Goal: Task Accomplishment & Management: Complete application form

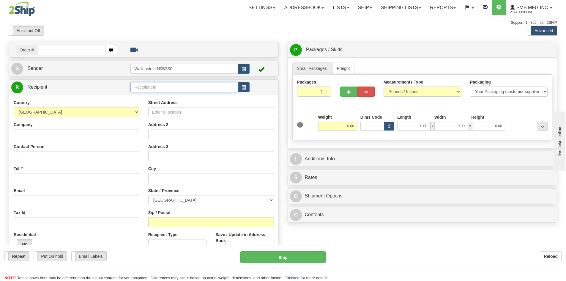
click at [214, 91] on input "text" at bounding box center [184, 87] width 108 height 10
type input "prahom"
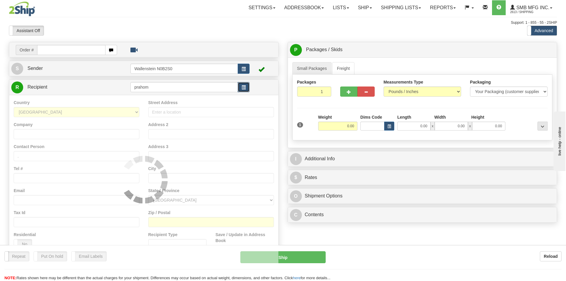
click at [246, 89] on span "button" at bounding box center [244, 88] width 4 height 4
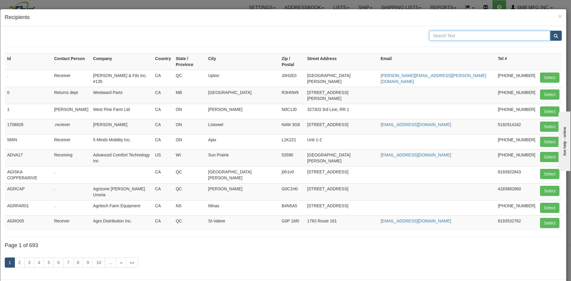
click at [485, 34] on input "text" at bounding box center [489, 36] width 121 height 10
type input "PRAHOM"
click at [549, 31] on button "submit" at bounding box center [555, 36] width 12 height 10
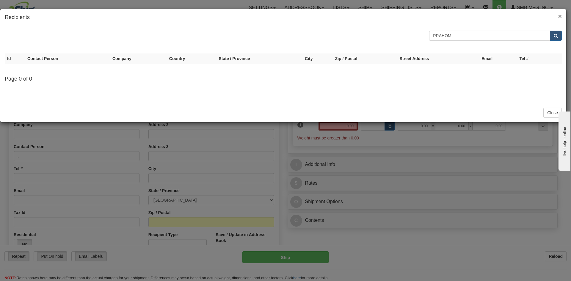
click at [559, 14] on span "×" at bounding box center [560, 16] width 4 height 7
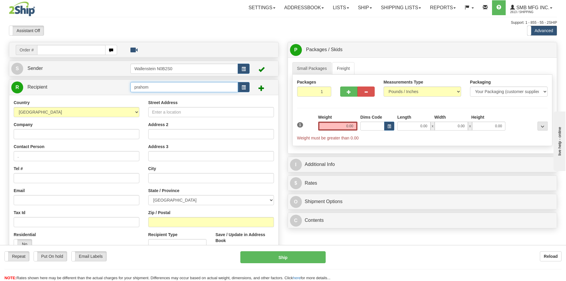
drag, startPoint x: 222, startPoint y: 90, endPoint x: 79, endPoint y: 91, distance: 143.2
click at [79, 91] on tr "R Recipient prahom" at bounding box center [143, 87] width 265 height 12
type input "{"
drag, startPoint x: 212, startPoint y: 87, endPoint x: 48, endPoint y: 86, distance: 163.4
click at [48, 86] on tr "R Recipient [GEOGRAPHIC_DATA]" at bounding box center [143, 87] width 265 height 12
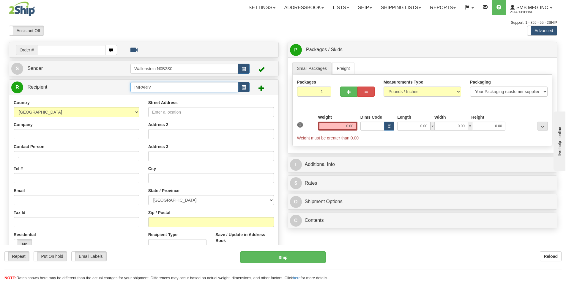
type input "IMPARIV"
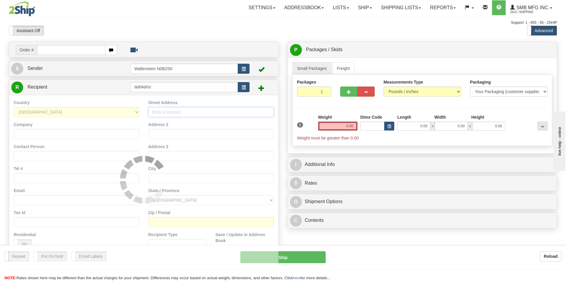
click at [164, 114] on div "Country [GEOGRAPHIC_DATA] [GEOGRAPHIC_DATA] [GEOGRAPHIC_DATA] [GEOGRAPHIC_DATA]…" at bounding box center [143, 179] width 269 height 169
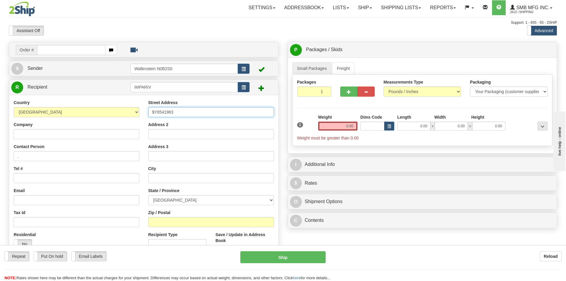
type input "$Y8541963"
click at [62, 137] on input "Company" at bounding box center [77, 134] width 126 height 10
paste input "Importations [PERSON_NAME] inc"
type input "Importations [PERSON_NAME] inc"
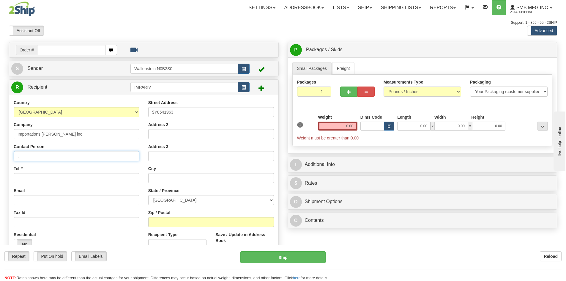
click at [20, 155] on input "." at bounding box center [77, 156] width 126 height 10
click at [41, 155] on input "." at bounding box center [77, 156] width 126 height 10
paste input "[PERSON_NAME]' [PERSON_NAME]"
type input ".[PERSON_NAME]' [PERSON_NAME]"
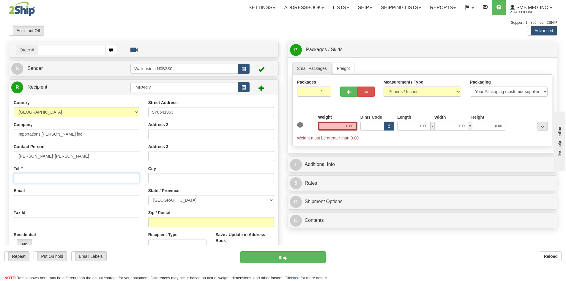
click at [37, 177] on input "Tel #" at bounding box center [77, 178] width 126 height 10
paste input "[PHONE_NUMBER]"
type input "[PHONE_NUMBER]"
click at [18, 197] on input "Email" at bounding box center [77, 200] width 126 height 10
click at [116, 204] on input "Email" at bounding box center [77, 200] width 126 height 10
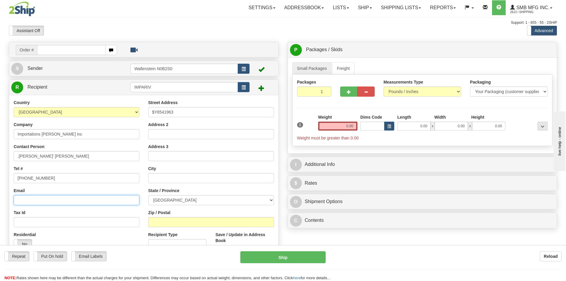
paste input "[EMAIL_ADDRESS][DOMAIN_NAME]"
type input "[EMAIL_ADDRESS][DOMAIN_NAME]"
click at [172, 136] on input "Address 2" at bounding box center [211, 134] width 126 height 10
drag, startPoint x: 179, startPoint y: 112, endPoint x: 112, endPoint y: 111, distance: 67.5
click at [112, 111] on div "Country [GEOGRAPHIC_DATA] [GEOGRAPHIC_DATA] [GEOGRAPHIC_DATA] [GEOGRAPHIC_DATA]…" at bounding box center [143, 180] width 269 height 160
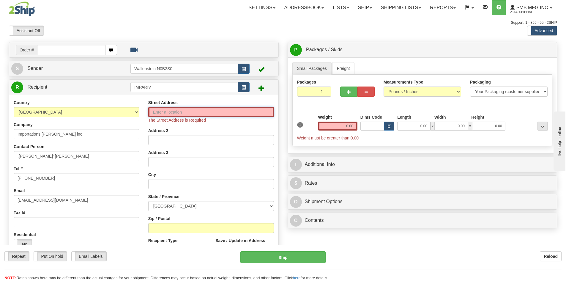
click at [177, 111] on input "Street Address" at bounding box center [211, 112] width 126 height 10
paste input "5827 Route 112"
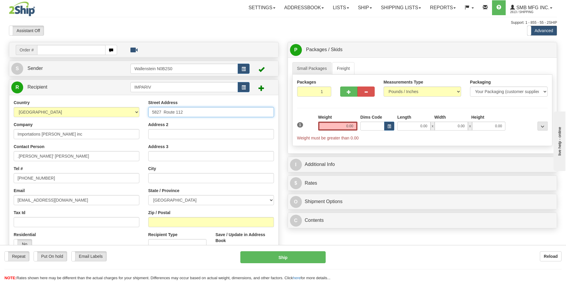
type input "5827 Route 112"
click at [162, 177] on input "text" at bounding box center [211, 178] width 126 height 10
click at [179, 179] on input "text" at bounding box center [211, 178] width 126 height 10
paste input "Ascot Corner"
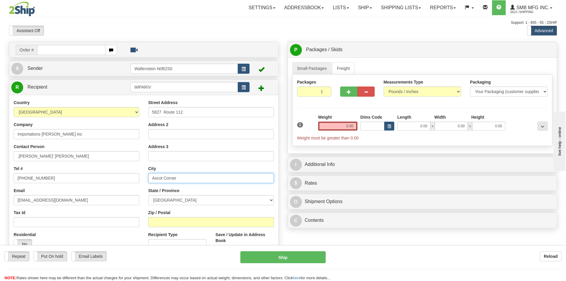
type input "Ascot Corner"
click at [174, 203] on select "[GEOGRAPHIC_DATA] [GEOGRAPHIC_DATA] [GEOGRAPHIC_DATA] [GEOGRAPHIC_DATA] [GEOGRA…" at bounding box center [211, 200] width 126 height 10
select select "QC"
click at [148, 195] on select "[GEOGRAPHIC_DATA] [GEOGRAPHIC_DATA] [GEOGRAPHIC_DATA] [GEOGRAPHIC_DATA] [GEOGRA…" at bounding box center [211, 200] width 126 height 10
click at [181, 219] on input "Zip / Postal" at bounding box center [211, 222] width 126 height 10
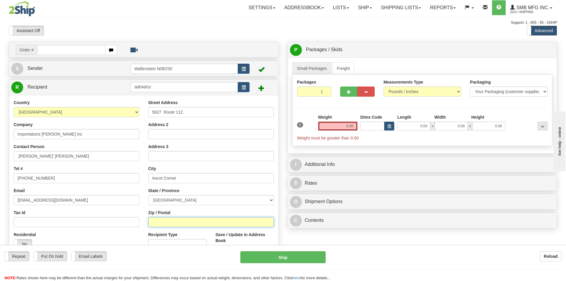
paste input "J0B1A0"
type input "J0B1A0"
click at [341, 71] on link "Freight" at bounding box center [343, 68] width 23 height 12
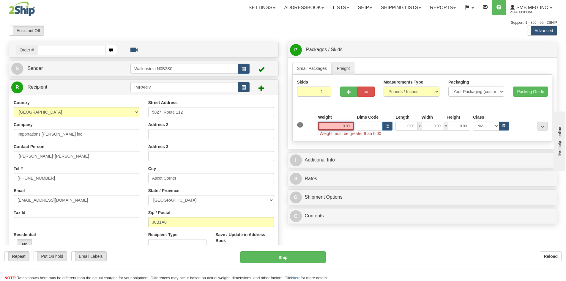
click at [336, 125] on input "0.00" at bounding box center [336, 126] width 36 height 9
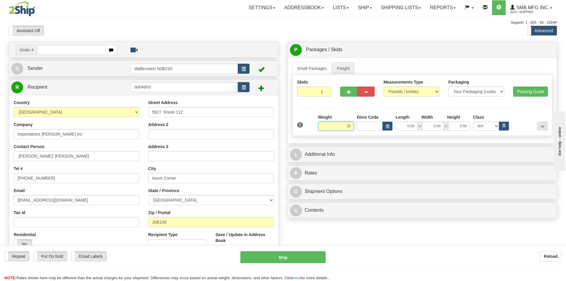
type input "2"
type input "525.00"
click at [401, 126] on input "0.00" at bounding box center [407, 126] width 22 height 9
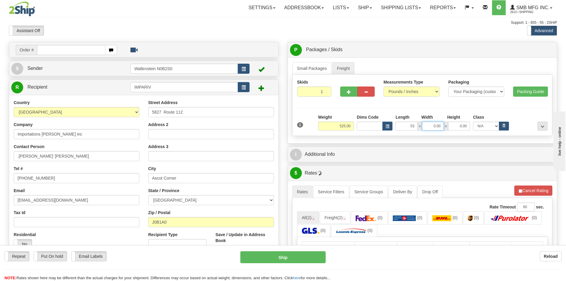
type input "53.00"
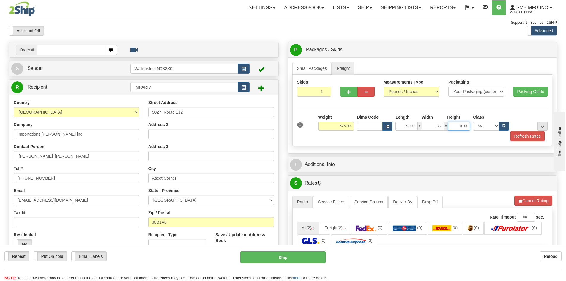
type input "33.00"
type input "82.00"
click at [537, 137] on button "Refresh Rates" at bounding box center [528, 136] width 34 height 10
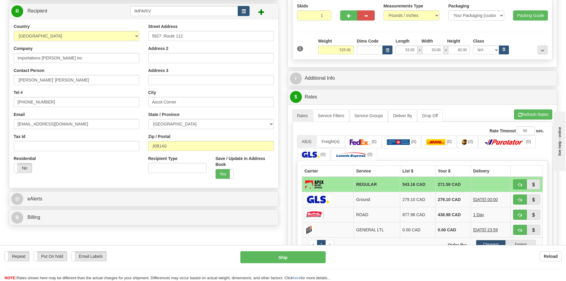
scroll to position [77, 0]
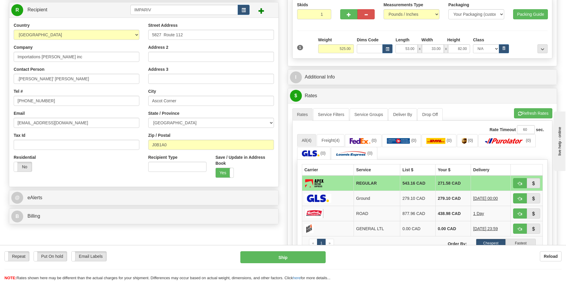
click at [102, 169] on div "Residential Yes No" at bounding box center [76, 165] width 135 height 22
